Goal: Task Accomplishment & Management: Use online tool/utility

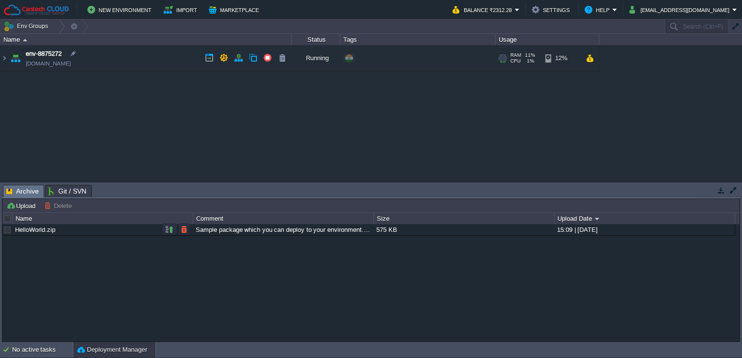
click at [155, 54] on td "env-8875272 [DOMAIN_NAME]" at bounding box center [145, 58] width 291 height 27
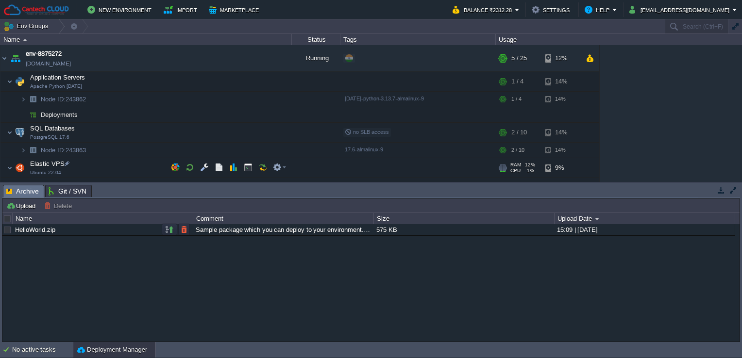
click at [45, 165] on span "Elastic VPS" at bounding box center [47, 164] width 37 height 8
click at [245, 164] on button "button" at bounding box center [248, 167] width 9 height 9
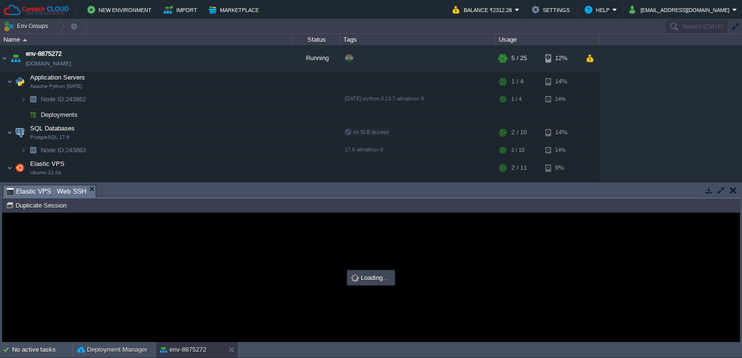
type input "#000000"
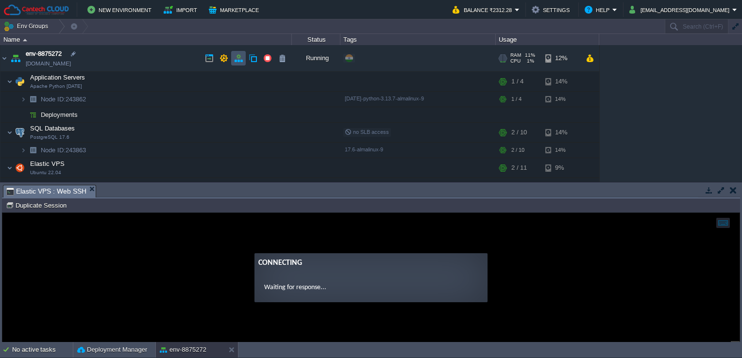
click at [241, 60] on button "button" at bounding box center [238, 58] width 9 height 9
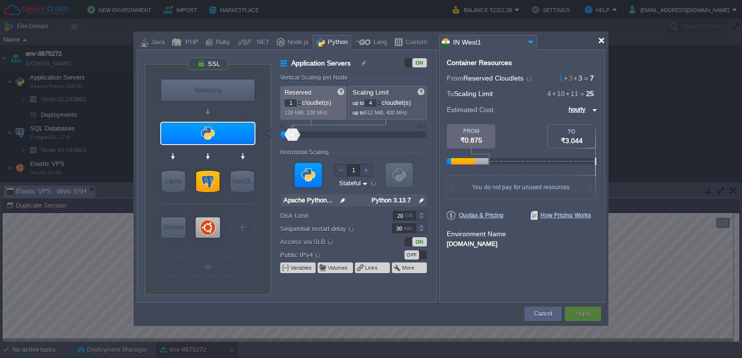
click at [600, 42] on div at bounding box center [601, 40] width 7 height 7
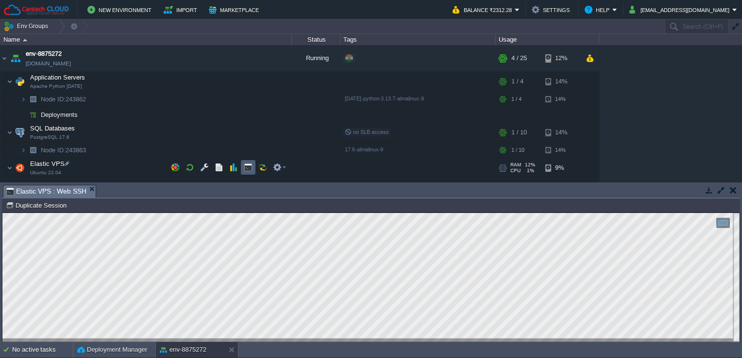
click at [247, 172] on td at bounding box center [248, 167] width 15 height 15
click at [8, 135] on img at bounding box center [10, 132] width 6 height 19
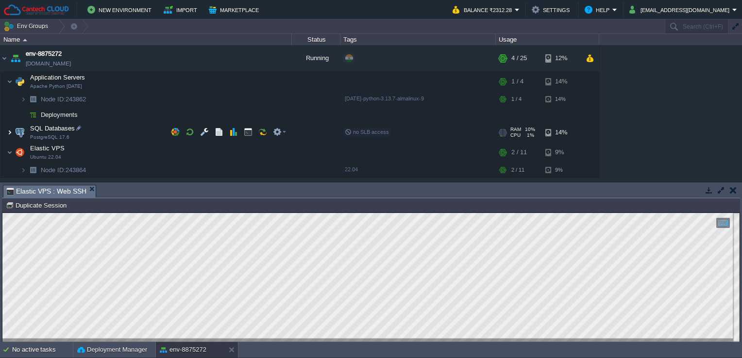
click at [8, 135] on img at bounding box center [10, 132] width 6 height 19
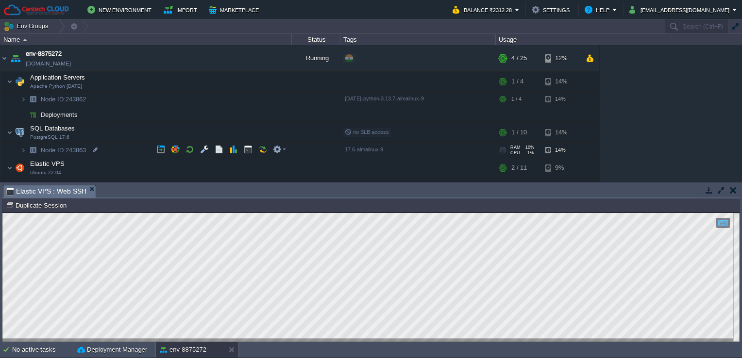
scroll to position [11, 0]
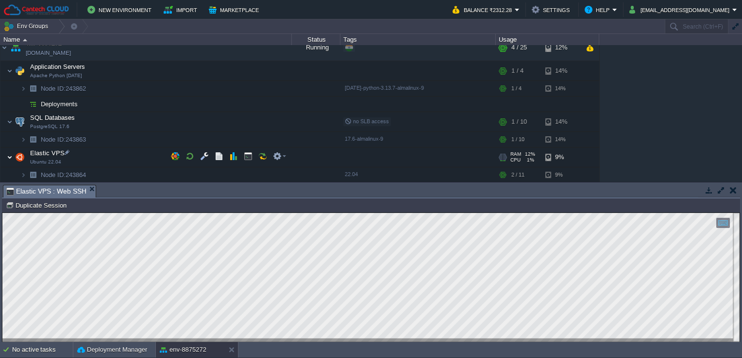
click at [9, 156] on img at bounding box center [10, 157] width 6 height 19
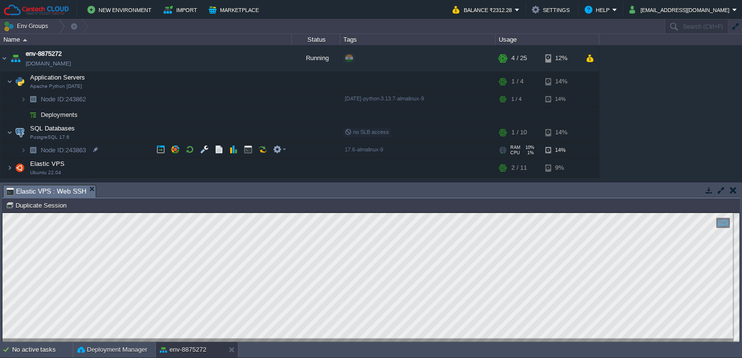
scroll to position [0, 0]
click at [9, 166] on img at bounding box center [10, 167] width 6 height 19
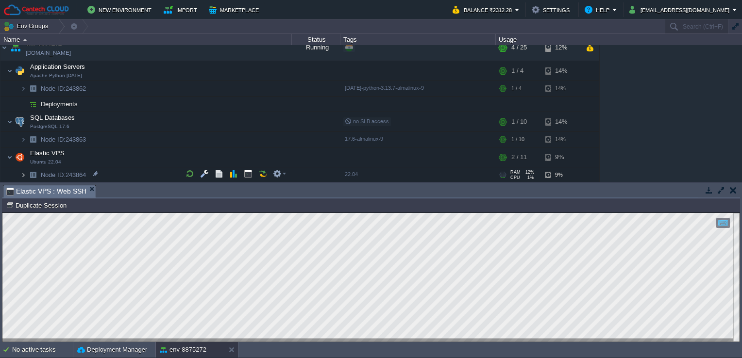
click at [23, 174] on img at bounding box center [23, 175] width 6 height 15
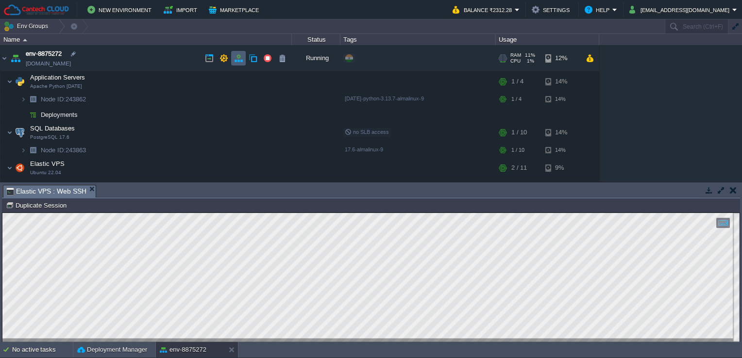
click at [240, 64] on td at bounding box center [238, 58] width 15 height 15
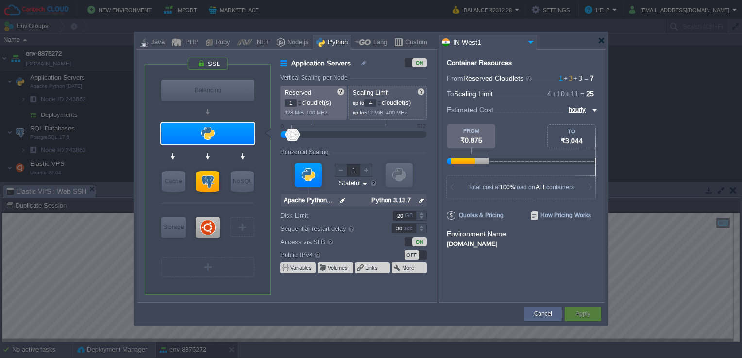
type input "Ubuntu 22.04"
click at [216, 217] on div at bounding box center [208, 228] width 26 height 22
type input "Elastic VPS"
type input "3"
type input "11"
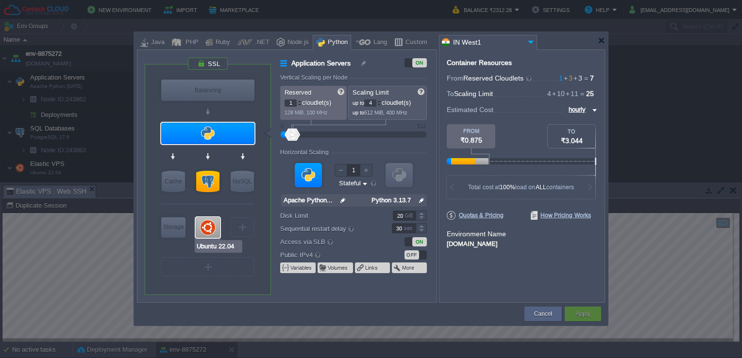
type input "Ubuntu 22.04"
type input "null"
type input "22.04"
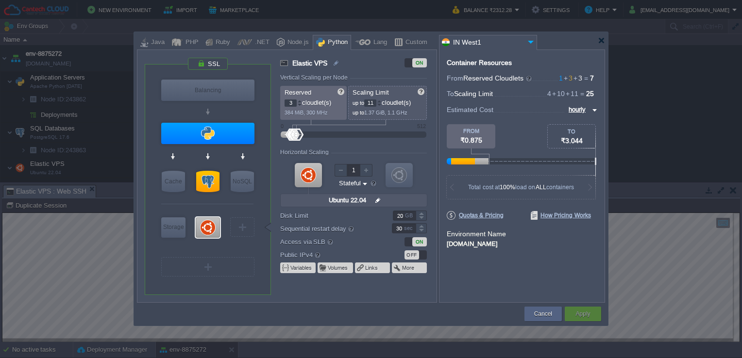
click at [418, 257] on div "OFF" at bounding box center [412, 255] width 15 height 9
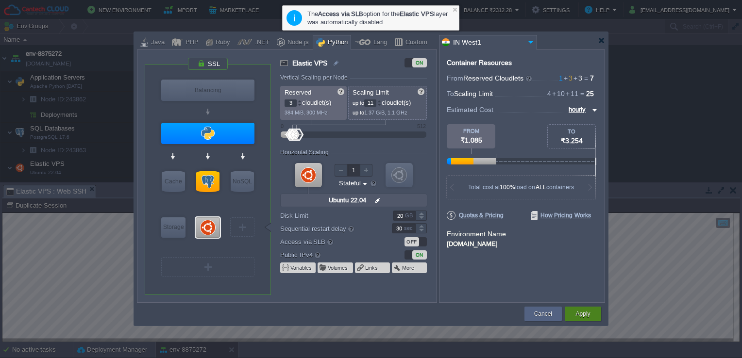
click at [588, 312] on button "Apply" at bounding box center [583, 314] width 15 height 10
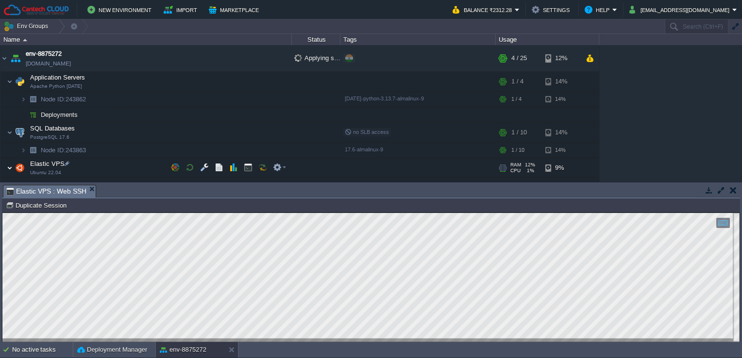
click at [12, 165] on img at bounding box center [10, 167] width 6 height 19
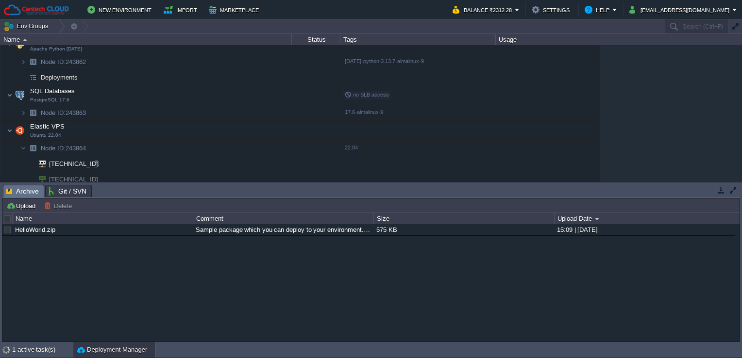
scroll to position [41, 0]
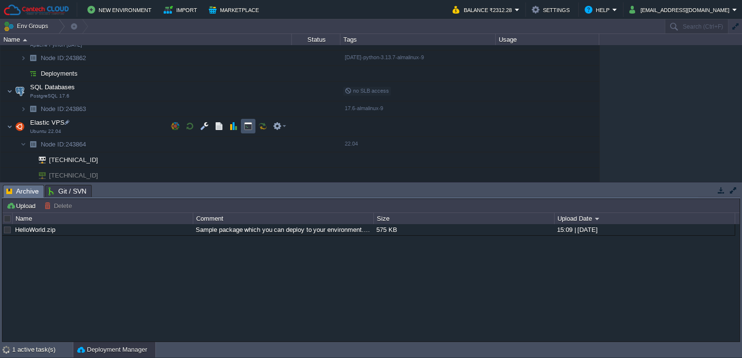
click at [247, 126] on button "button" at bounding box center [248, 126] width 9 height 9
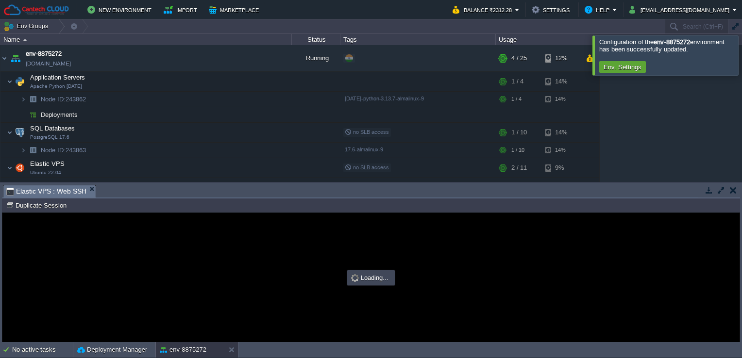
scroll to position [0, 0]
type input "#000000"
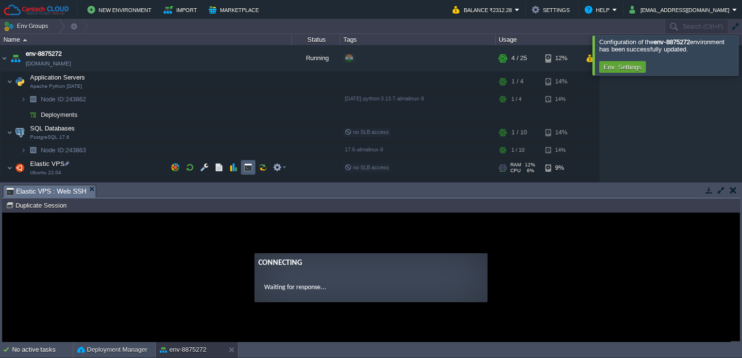
scroll to position [41, 0]
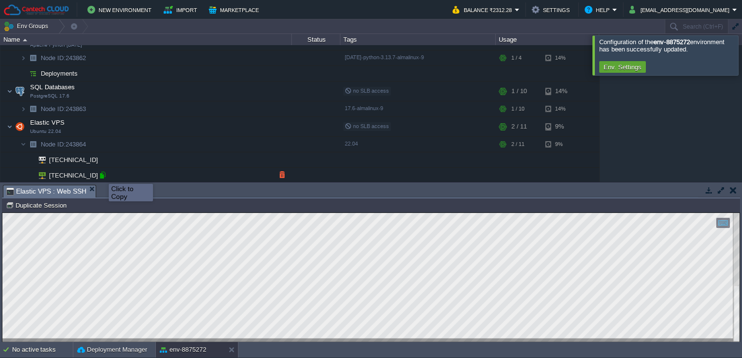
click at [102, 175] on div at bounding box center [102, 175] width 9 height 9
click at [164, 340] on div at bounding box center [370, 277] width 737 height 129
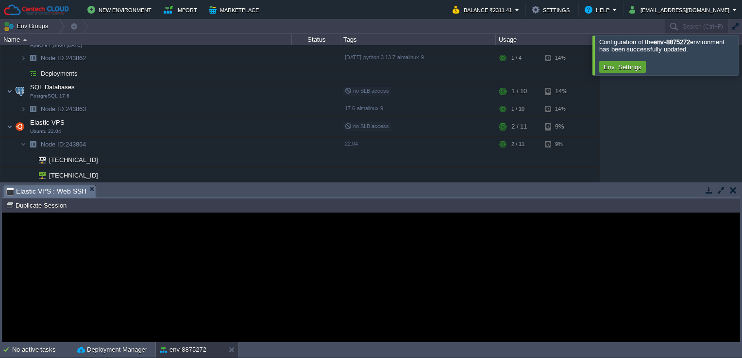
click at [74, 195] on span "Elastic VPS : Web SSH" at bounding box center [46, 192] width 80 height 12
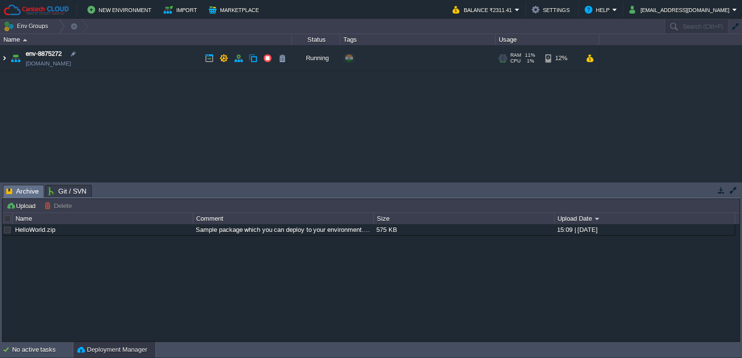
click at [5, 57] on img at bounding box center [4, 58] width 8 height 26
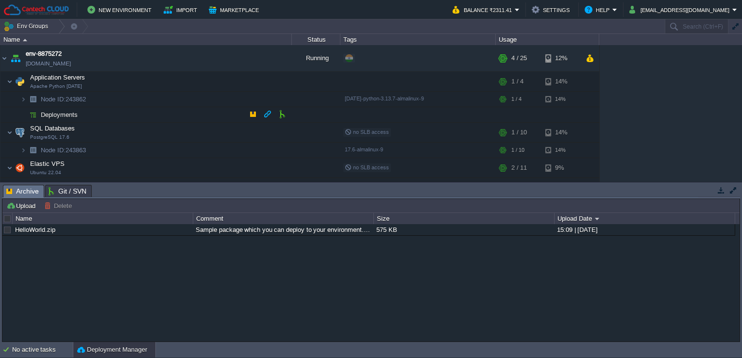
scroll to position [11, 0]
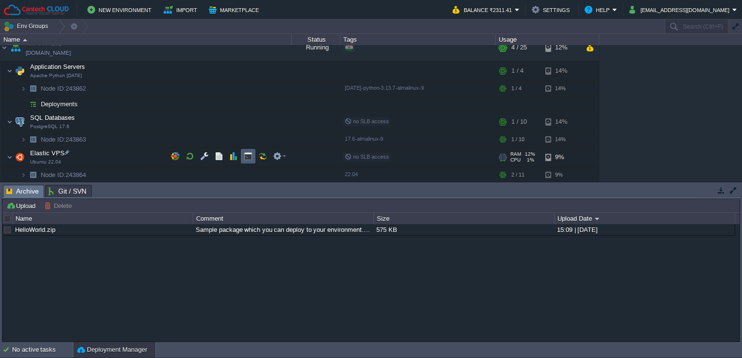
click at [241, 155] on td at bounding box center [248, 156] width 15 height 15
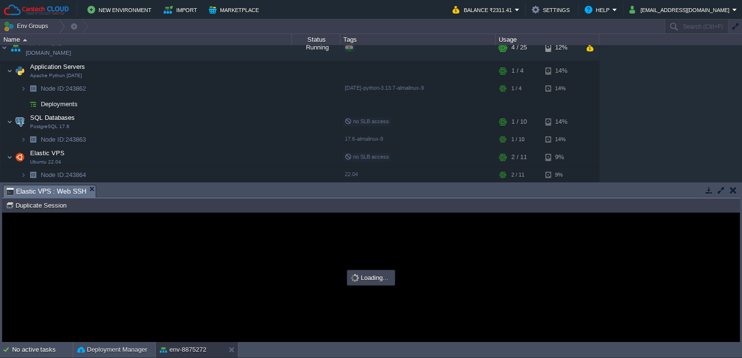
scroll to position [0, 0]
type input "#000000"
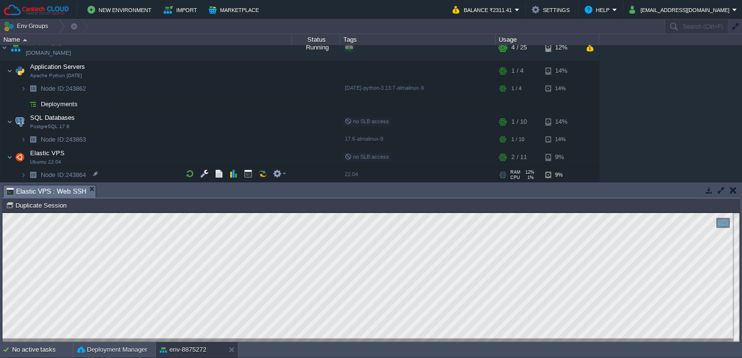
click at [19, 173] on img at bounding box center [14, 172] width 14 height 9
click at [23, 173] on img at bounding box center [23, 175] width 6 height 15
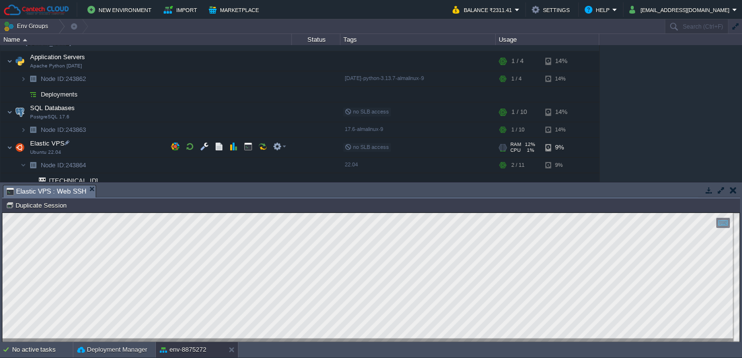
scroll to position [41, 0]
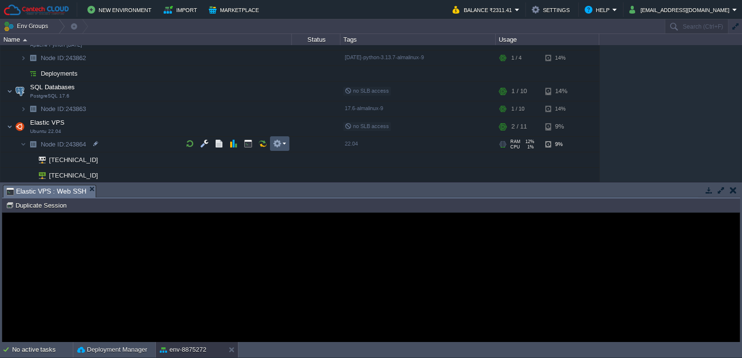
click at [276, 144] on button "button" at bounding box center [277, 143] width 9 height 9
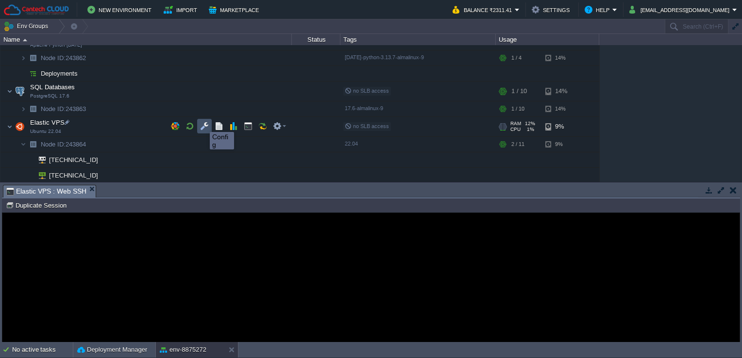
click at [203, 123] on button "button" at bounding box center [204, 126] width 9 height 9
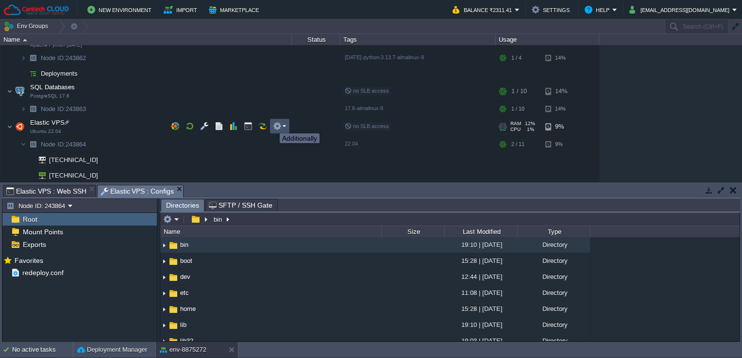
click at [281, 126] on button "button" at bounding box center [277, 126] width 9 height 9
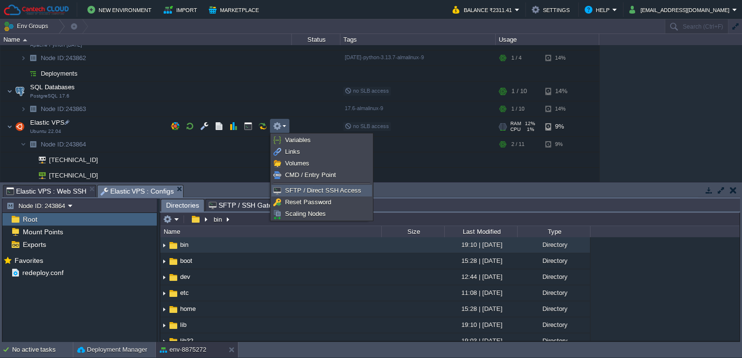
click at [302, 192] on span "SFTP / Direct SSH Access" at bounding box center [323, 190] width 76 height 7
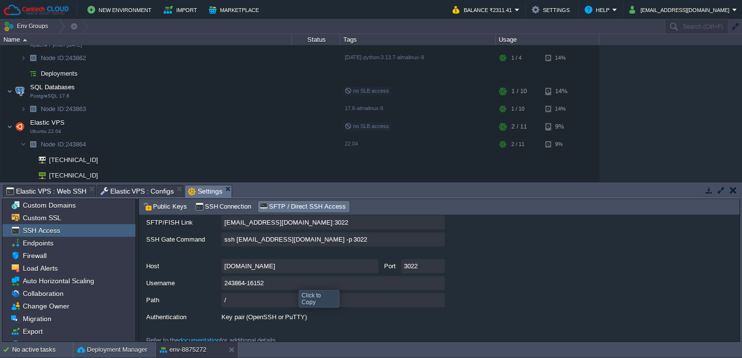
scroll to position [85, 0]
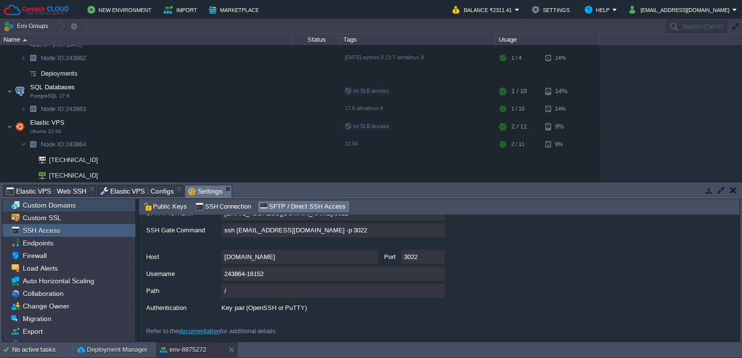
click at [68, 208] on span "Custom Domains" at bounding box center [49, 205] width 56 height 9
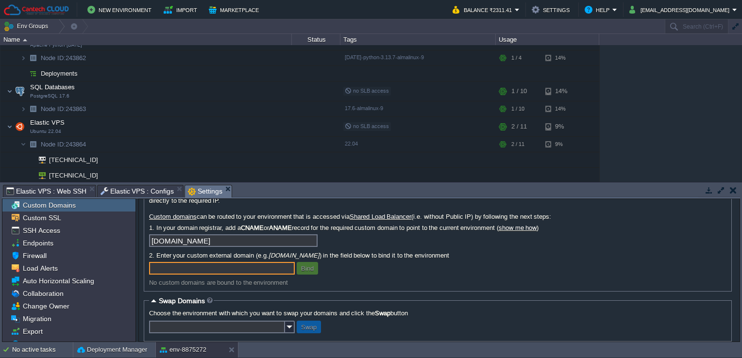
scroll to position [39, 0]
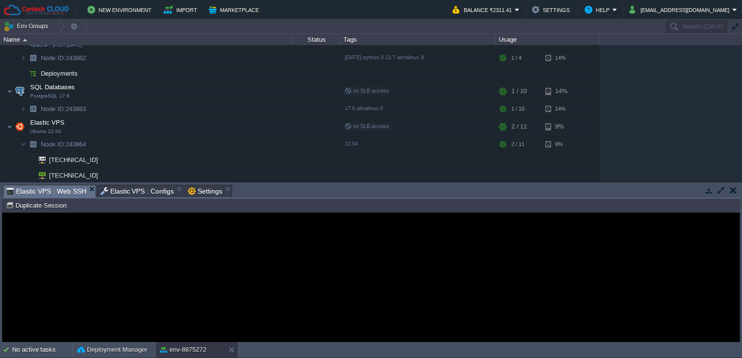
click at [54, 194] on span "Elastic VPS : Web SSH" at bounding box center [46, 192] width 80 height 12
click at [132, 193] on span "Elastic VPS : Configs" at bounding box center [138, 192] width 74 height 12
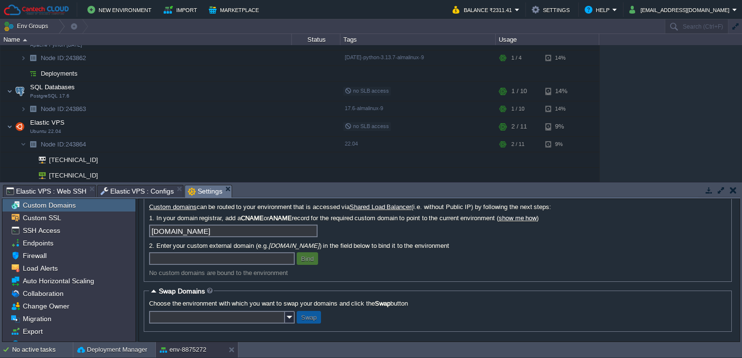
click at [203, 189] on span "Settings" at bounding box center [205, 192] width 34 height 12
click at [41, 234] on span "SSH Access" at bounding box center [41, 230] width 41 height 9
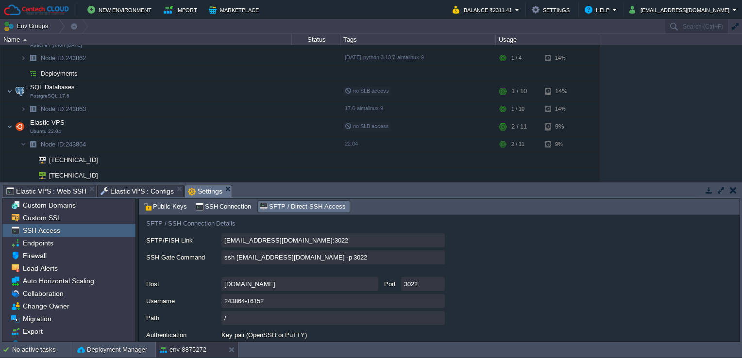
scroll to position [53, 0]
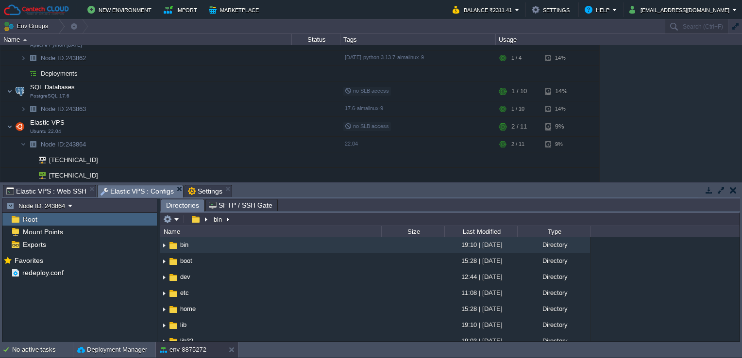
click at [115, 191] on span "Elastic VPS : Configs" at bounding box center [138, 192] width 74 height 12
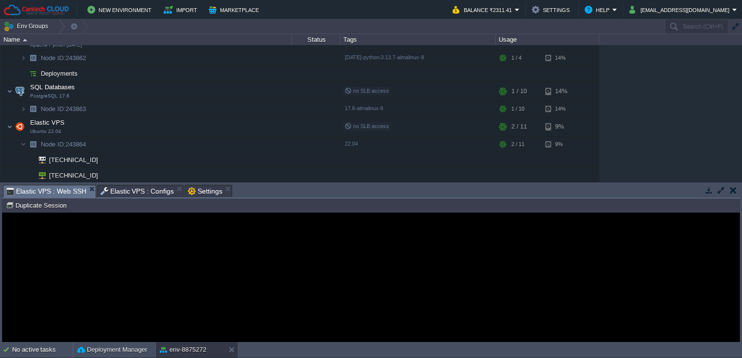
click at [37, 192] on span "Elastic VPS : Web SSH" at bounding box center [46, 192] width 80 height 12
click at [58, 209] on button "Duplicate Session" at bounding box center [38, 205] width 64 height 9
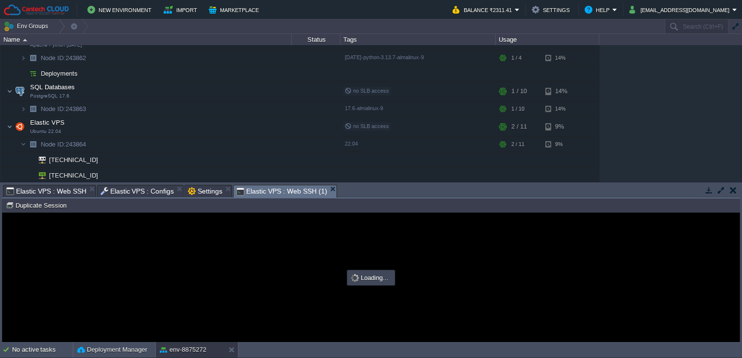
scroll to position [0, 0]
type input "#000000"
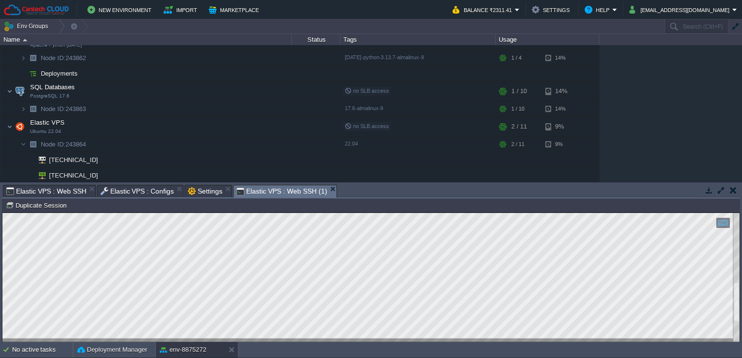
click at [2, 213] on html "Copy: Ctrl + Shift + C Paste: Ctrl + V Settings: Ctrl + Shift + Alt 0" at bounding box center [370, 213] width 737 height 0
click at [196, 345] on div "env-8875272" at bounding box center [190, 350] width 69 height 16
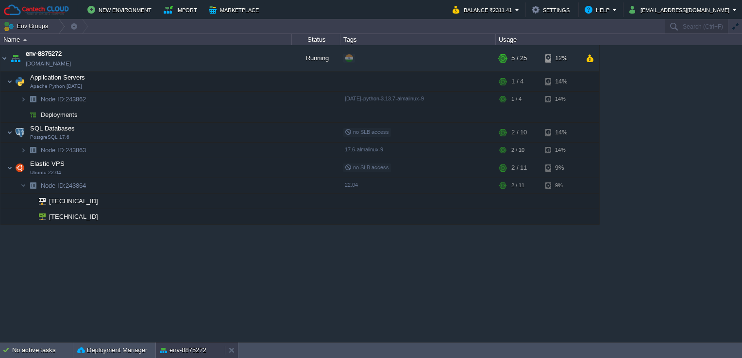
click at [173, 349] on button "env-8875272" at bounding box center [183, 351] width 47 height 10
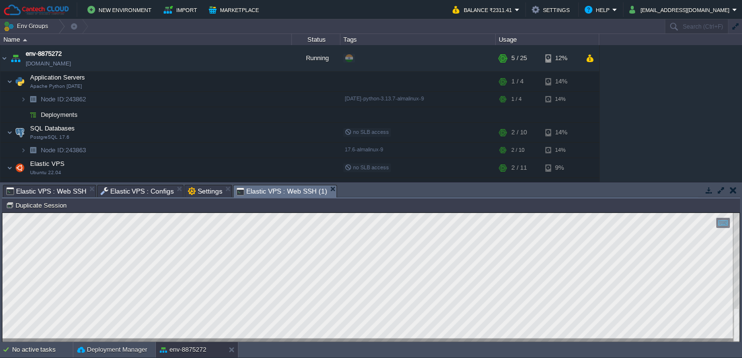
click at [2, 213] on html "Copy: Ctrl + Shift + C Paste: Ctrl + V Settings: Ctrl + Shift + Alt 0" at bounding box center [370, 213] width 737 height 0
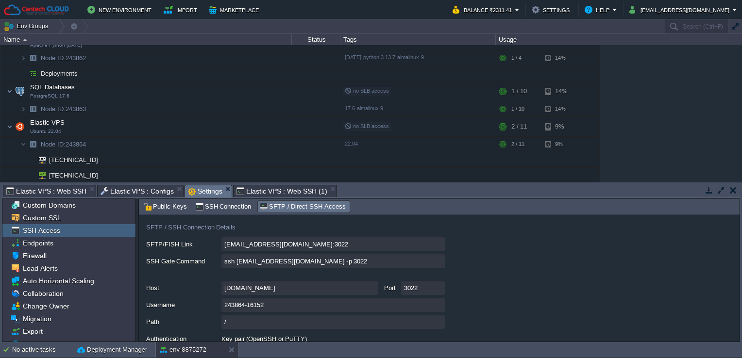
click at [188, 189] on span "Settings" at bounding box center [205, 192] width 34 height 12
click at [55, 254] on div "Firewall" at bounding box center [68, 256] width 133 height 13
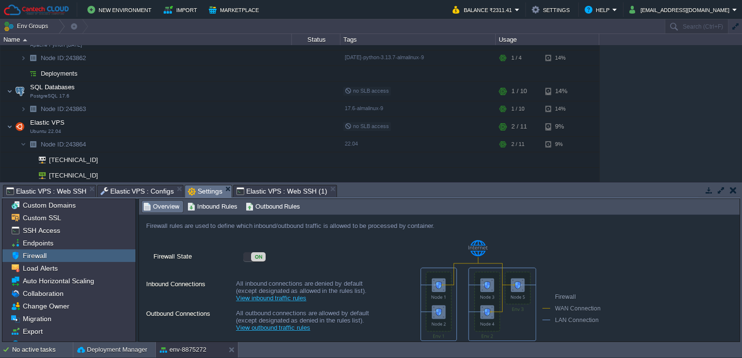
click at [243, 300] on link "View inbound traffic rules" at bounding box center [271, 298] width 70 height 7
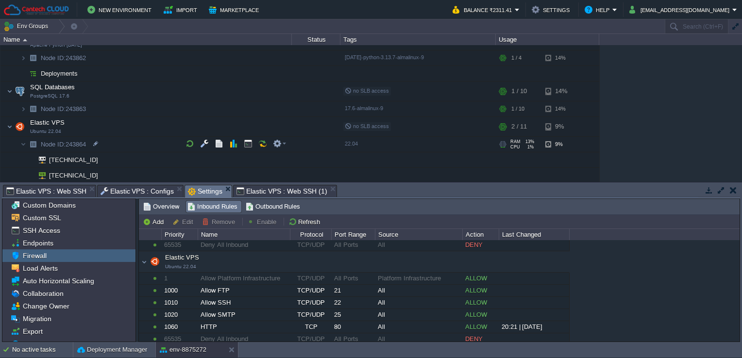
scroll to position [0, 0]
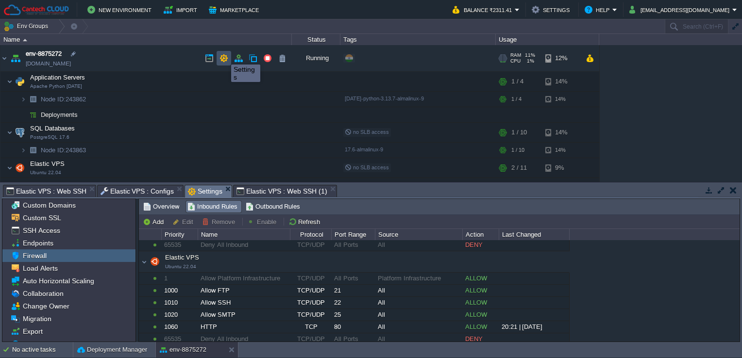
click at [224, 56] on button "button" at bounding box center [224, 58] width 9 height 9
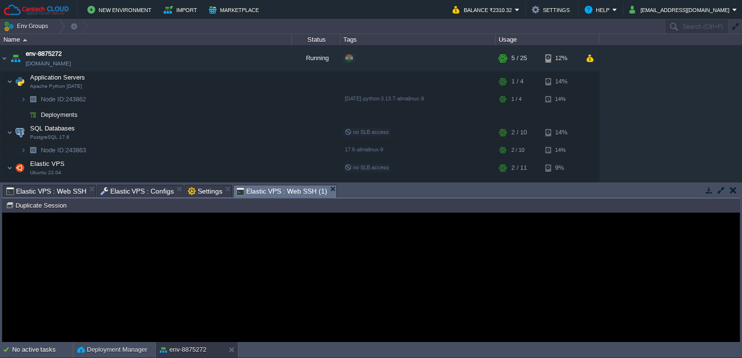
click at [268, 192] on span "Elastic VPS : Web SSH (1)" at bounding box center [282, 192] width 90 height 12
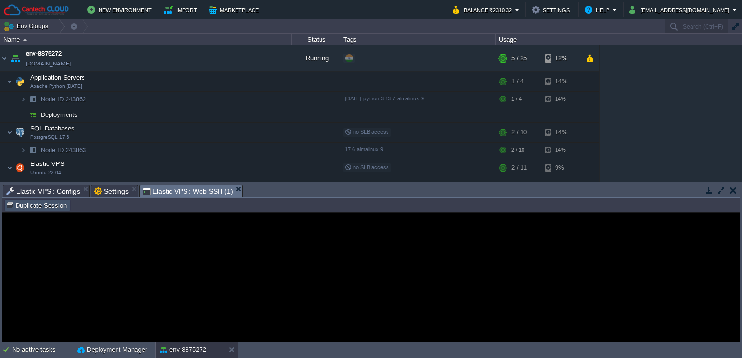
click at [43, 208] on button "Duplicate Session" at bounding box center [38, 205] width 64 height 9
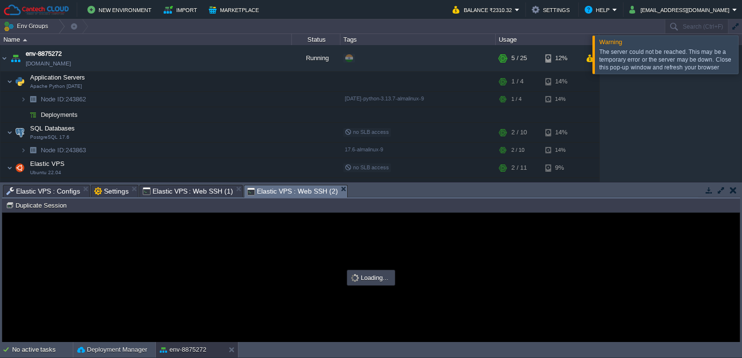
click at [489, 226] on div at bounding box center [370, 277] width 737 height 129
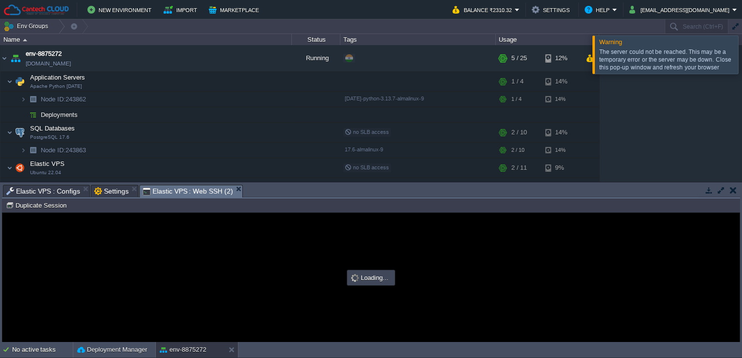
click at [277, 260] on div at bounding box center [370, 277] width 737 height 129
click at [248, 172] on td at bounding box center [248, 167] width 15 height 15
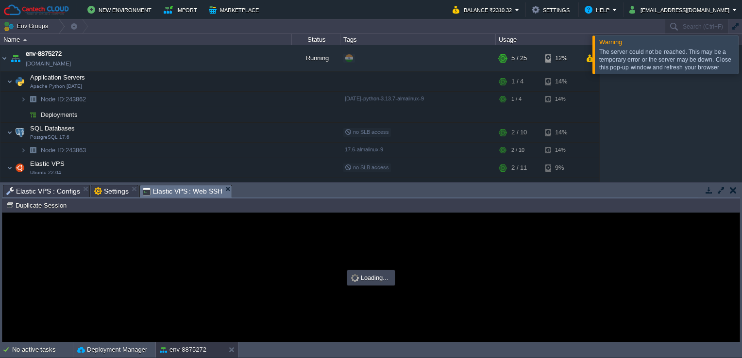
type input "#000000"
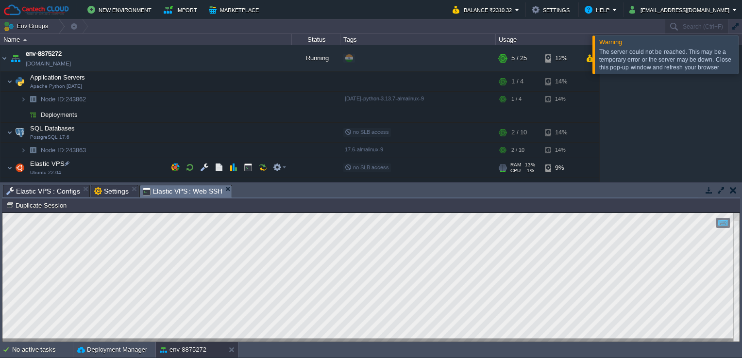
scroll to position [41, 0]
